Goal: Task Accomplishment & Management: Manage account settings

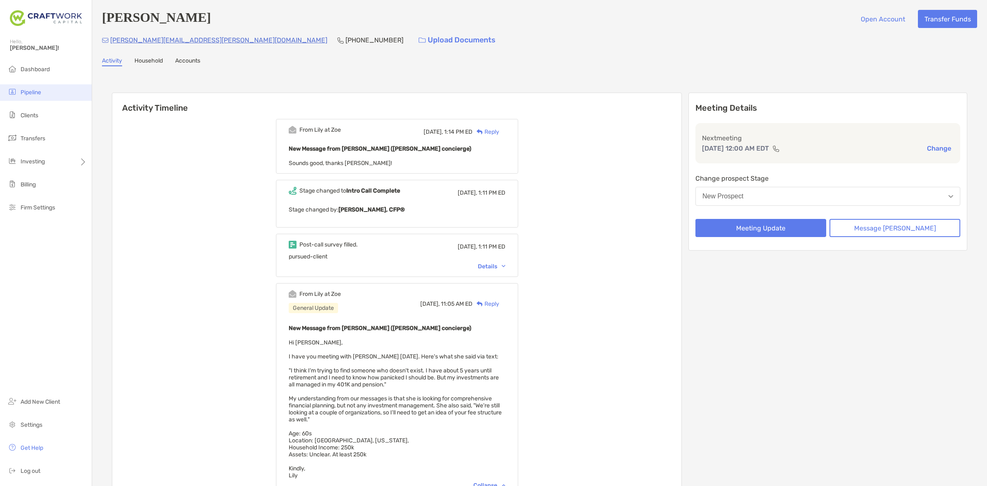
drag, startPoint x: 0, startPoint y: 0, endPoint x: 52, endPoint y: 90, distance: 103.5
click at [52, 90] on li "Pipeline" at bounding box center [46, 92] width 92 height 16
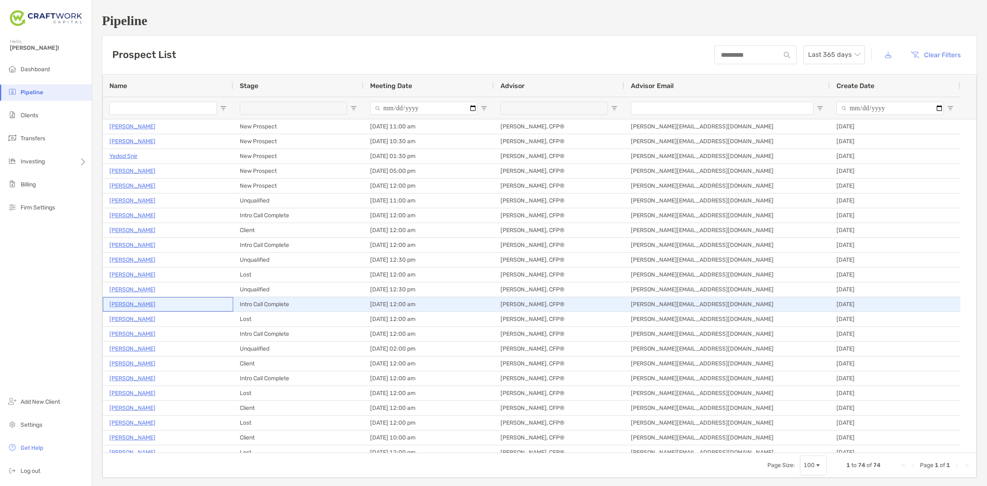
click at [135, 303] on p "[PERSON_NAME]" at bounding box center [132, 304] width 46 height 10
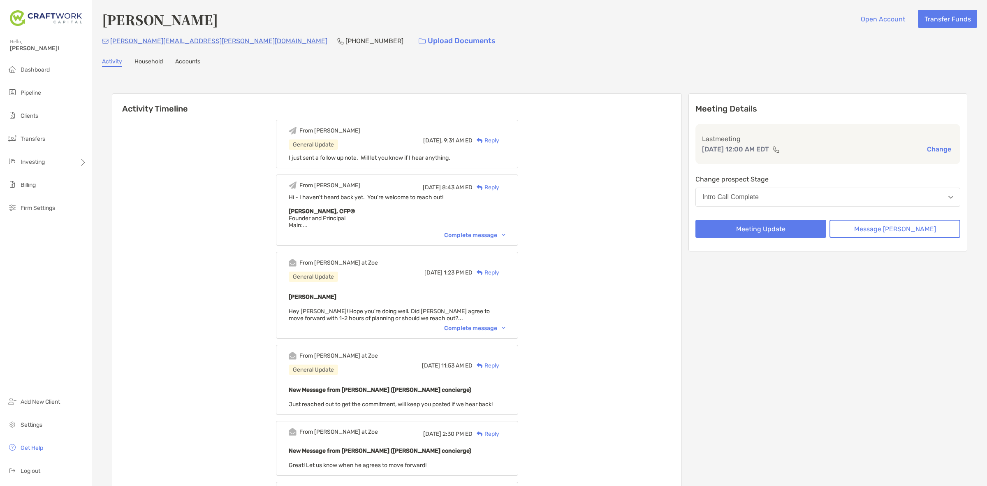
click at [738, 190] on button "Intro Call Complete" at bounding box center [827, 196] width 265 height 19
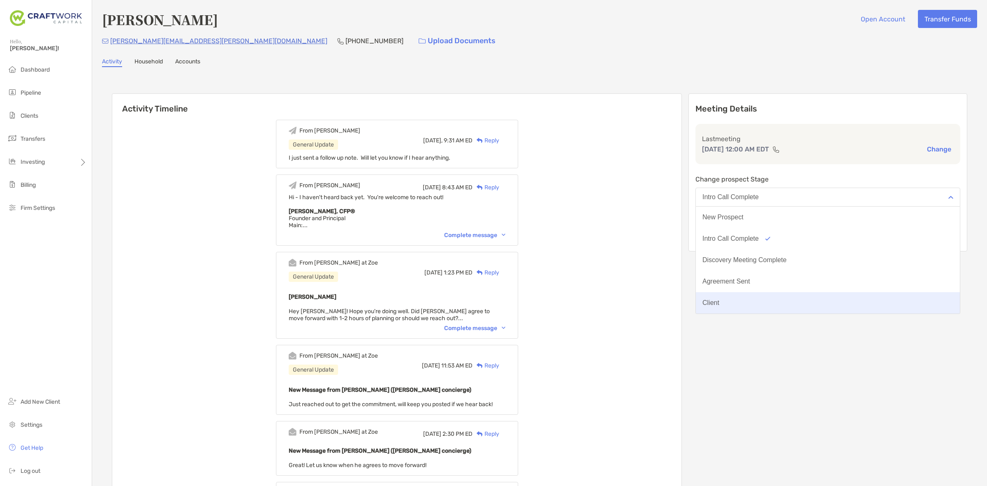
click at [748, 297] on button "Client" at bounding box center [828, 302] width 264 height 21
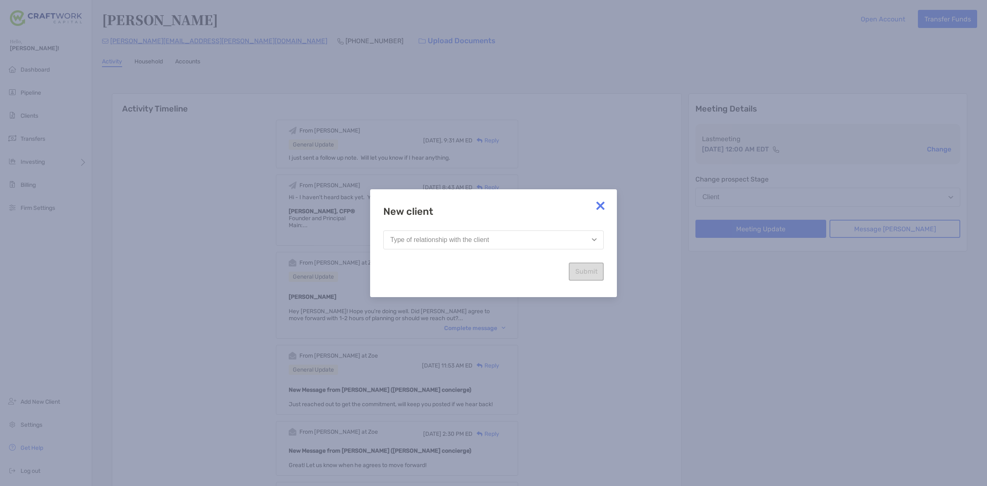
click at [557, 240] on button "Type of relationship with the client" at bounding box center [493, 239] width 220 height 19
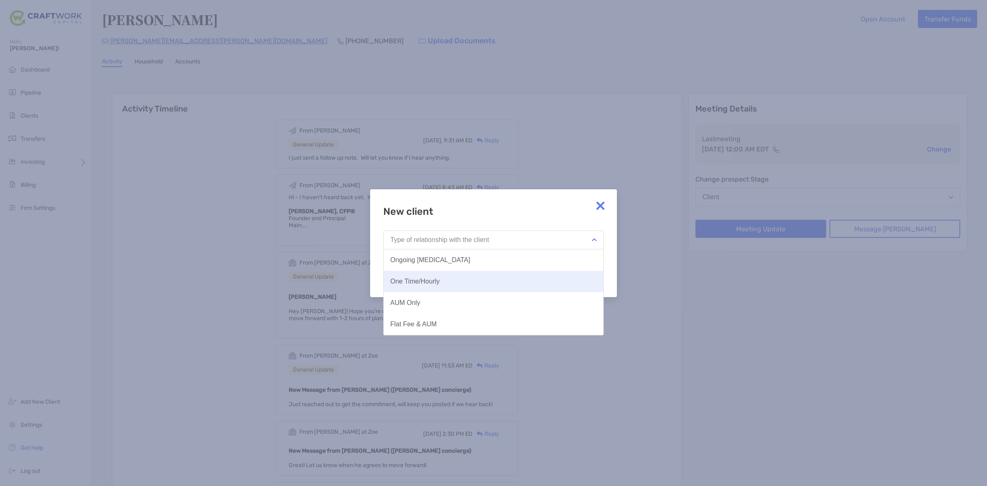
click at [532, 286] on button "One Time/Hourly" at bounding box center [494, 281] width 220 height 21
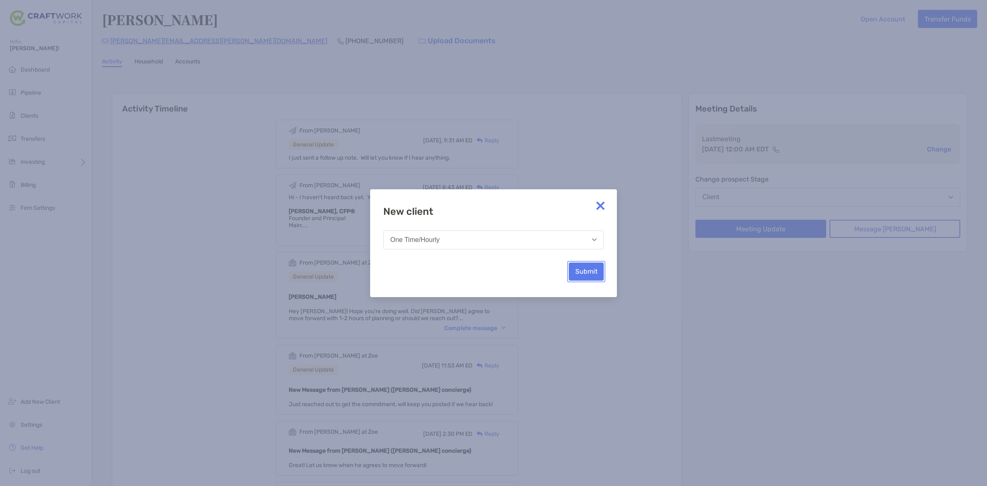
click at [580, 271] on button "Submit" at bounding box center [586, 271] width 35 height 18
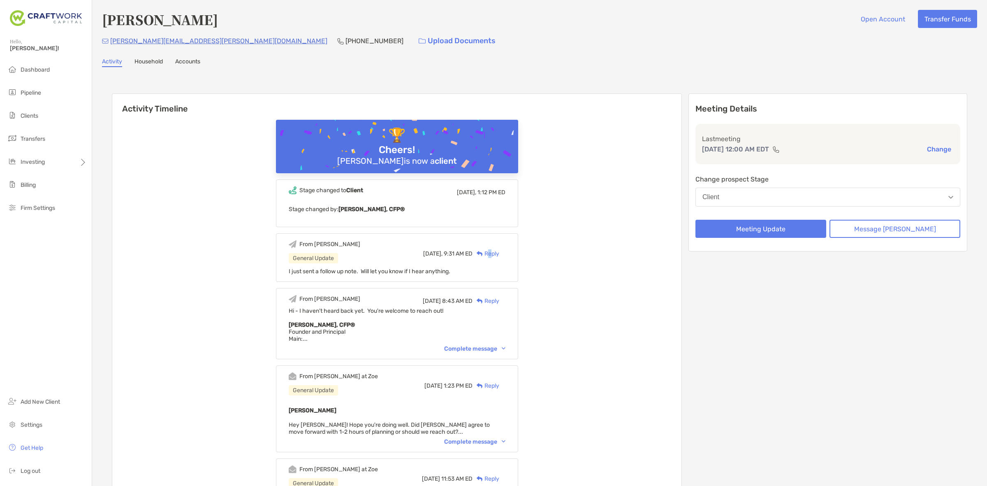
click at [499, 249] on div "Reply" at bounding box center [485, 253] width 27 height 9
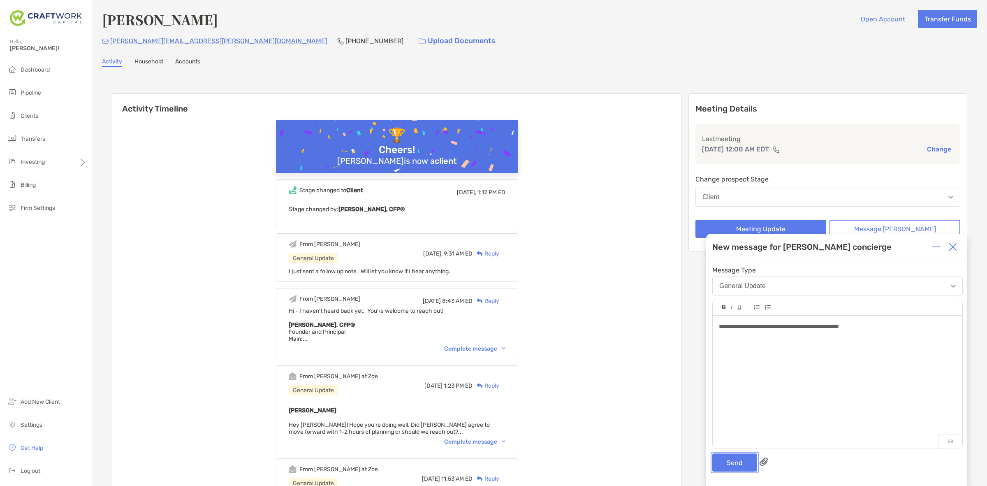
click at [745, 467] on button "Send" at bounding box center [734, 462] width 45 height 18
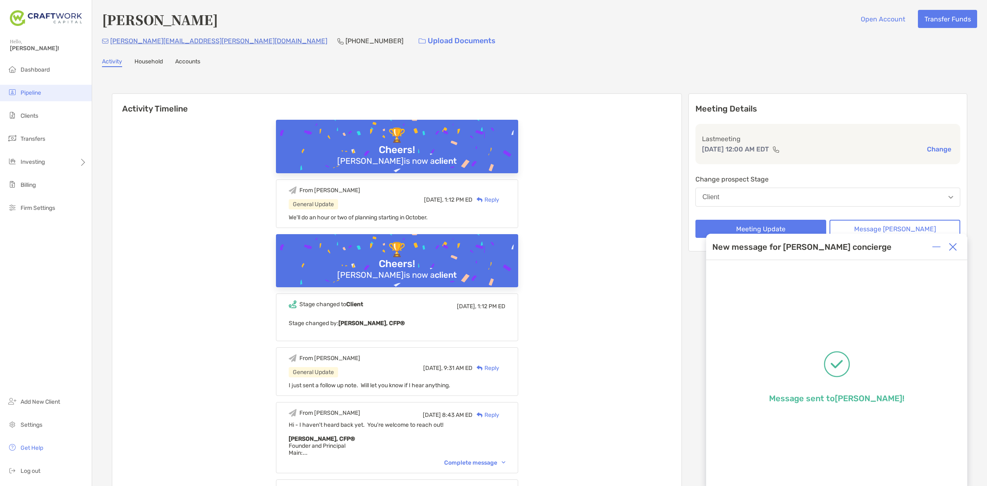
click at [37, 91] on span "Pipeline" at bounding box center [31, 92] width 21 height 7
